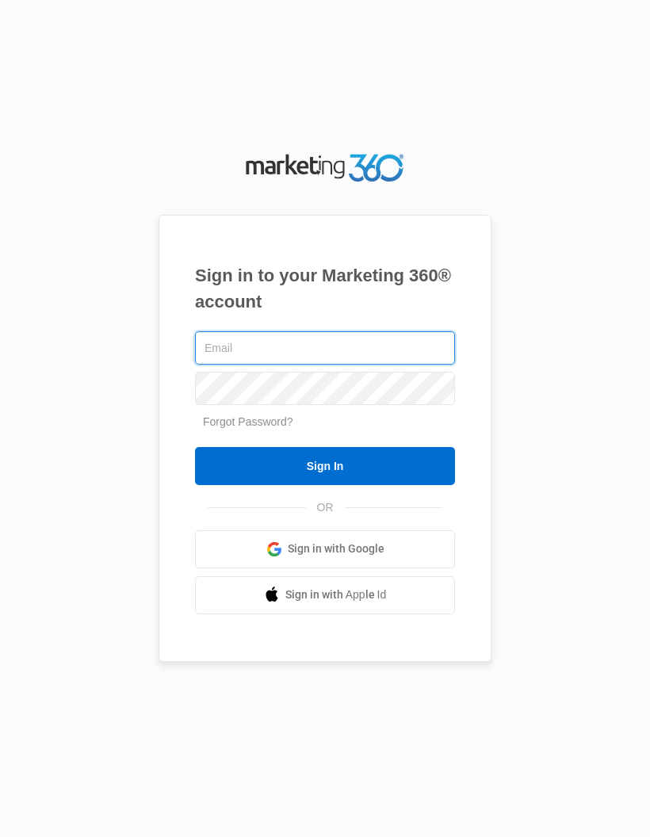
type input "[PERSON_NAME][EMAIL_ADDRESS][DOMAIN_NAME]"
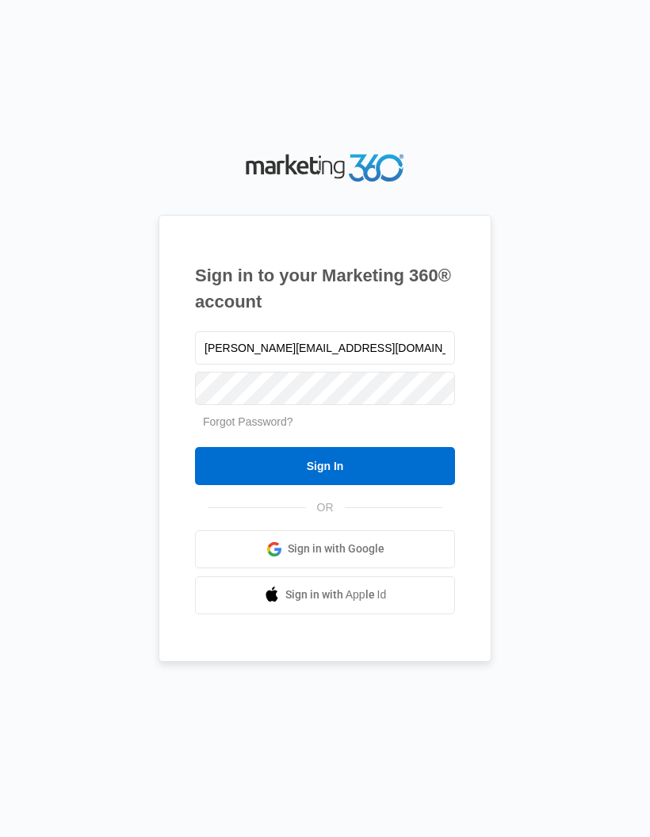
click at [388, 485] on input "Sign In" at bounding box center [325, 466] width 260 height 38
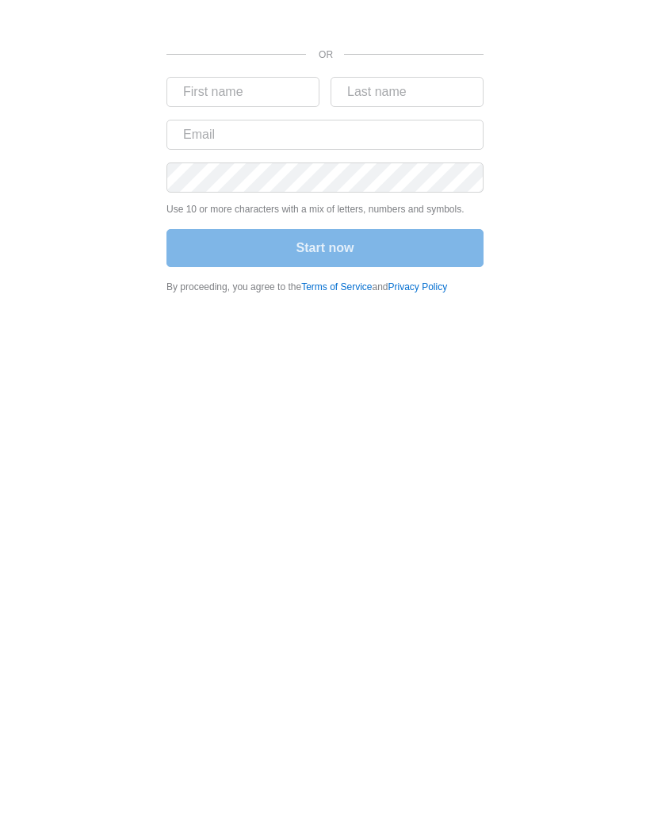
click at [446, 26] on div "Sign in with Google. Opens in new tab" at bounding box center [324, 15] width 317 height 35
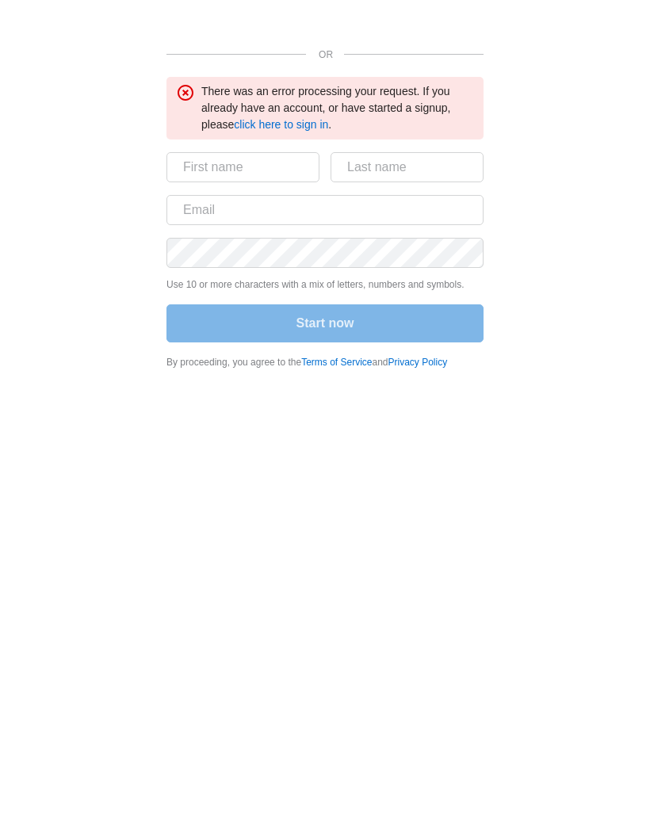
click at [321, 124] on link "click here to sign in" at bounding box center [281, 124] width 94 height 13
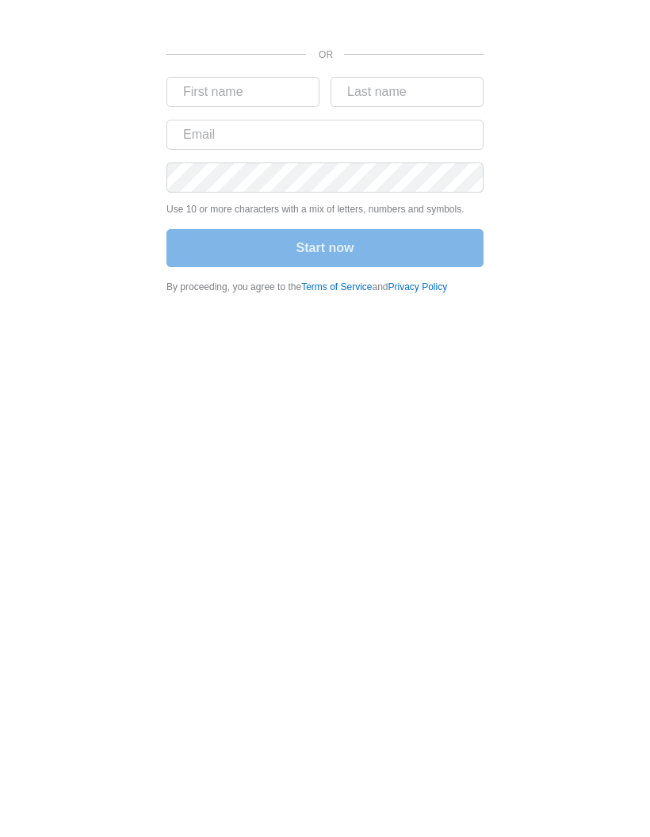
click at [439, 25] on div "Sign in with Google. Opens in new tab" at bounding box center [324, 15] width 317 height 35
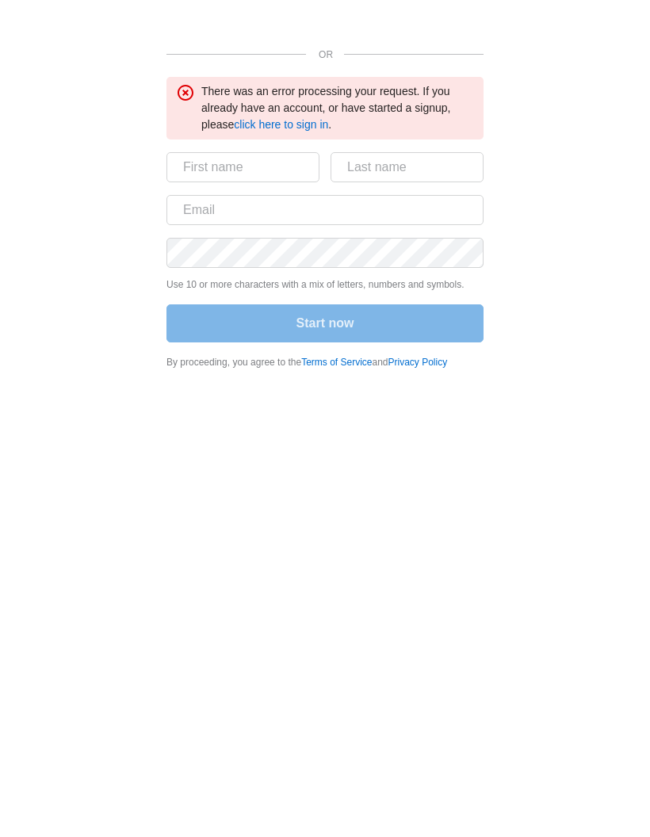
click at [293, 131] on link "click here to sign in" at bounding box center [281, 124] width 94 height 13
